Goal: Transaction & Acquisition: Subscribe to service/newsletter

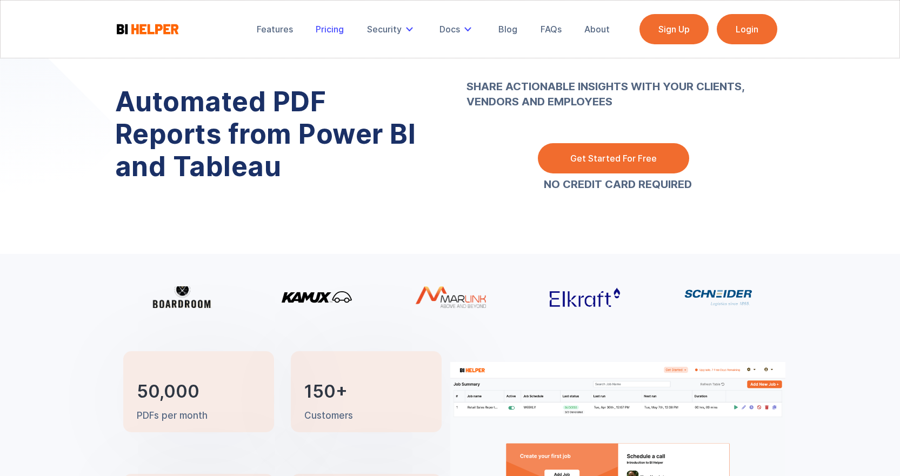
click at [341, 31] on div "Pricing" at bounding box center [330, 29] width 28 height 11
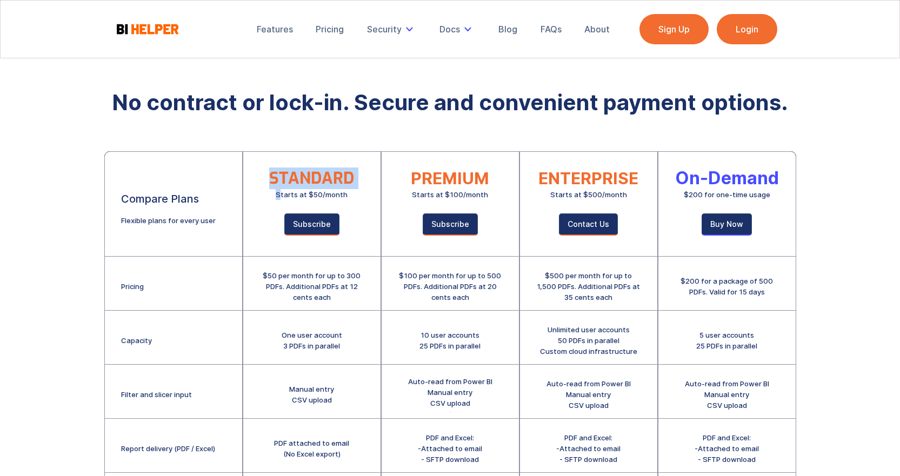
drag, startPoint x: 281, startPoint y: 195, endPoint x: 368, endPoint y: 195, distance: 86.5
click at [368, 195] on div "STANDARD Starts at $50/month Subscribe" at bounding box center [311, 204] width 137 height 105
click at [345, 197] on div "Starts at $50/month" at bounding box center [312, 194] width 72 height 11
click at [329, 195] on div "Starts at $50/month" at bounding box center [312, 194] width 72 height 11
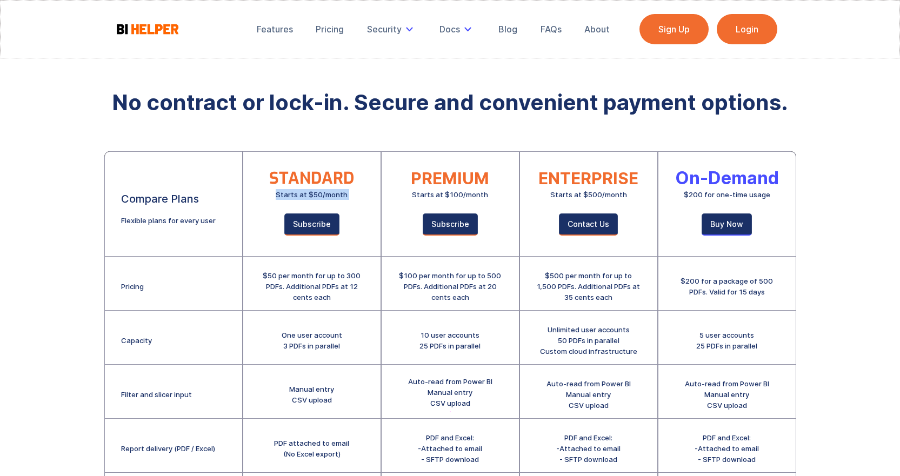
click at [329, 195] on div "Starts at $50/month" at bounding box center [312, 194] width 72 height 11
click at [306, 197] on div "Starts at $50/month" at bounding box center [312, 194] width 72 height 11
